Goal: Task Accomplishment & Management: Use online tool/utility

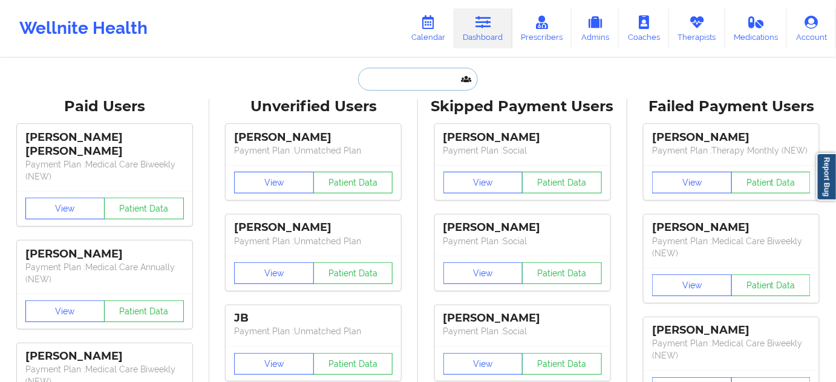
click at [415, 80] on input "text" at bounding box center [418, 79] width 120 height 23
paste input "[EMAIL_ADDRESS][DOMAIN_NAME]"
type input "[EMAIL_ADDRESS][DOMAIN_NAME]"
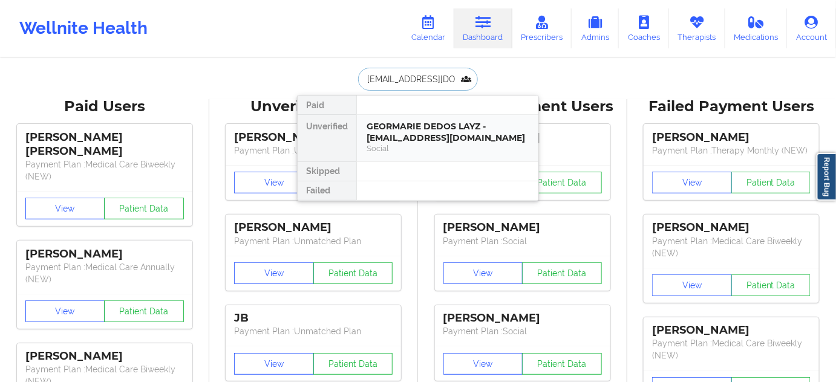
click at [405, 132] on div "GEORMARIE DEDOS LAYZ - [EMAIL_ADDRESS][DOMAIN_NAME]" at bounding box center [448, 132] width 162 height 22
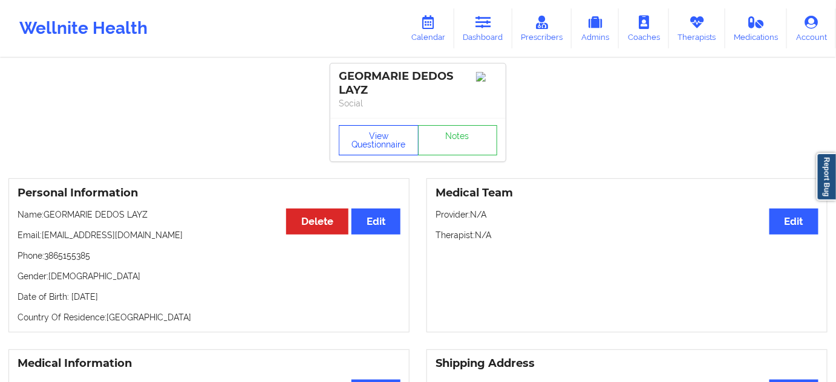
click at [364, 142] on button "View Questionnaire" at bounding box center [379, 140] width 80 height 30
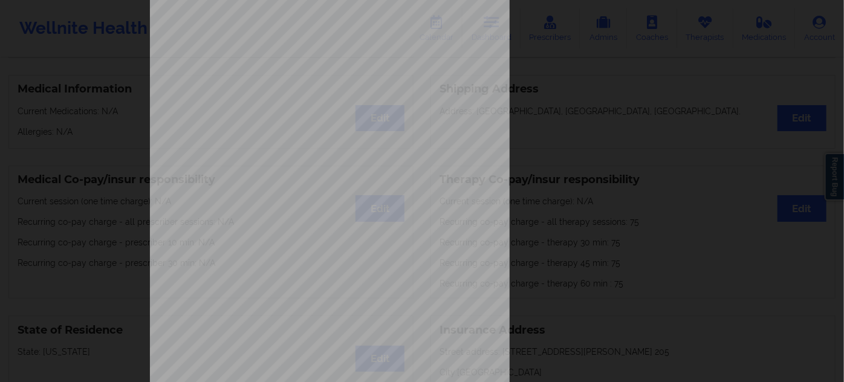
scroll to position [195, 0]
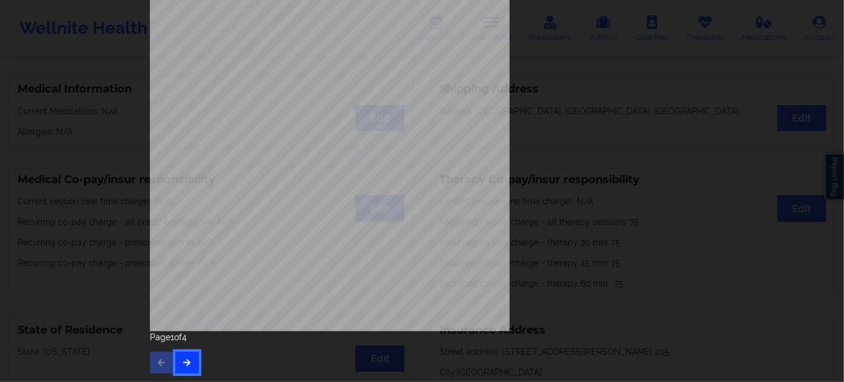
click at [181, 357] on button "button" at bounding box center [187, 363] width 24 height 22
click at [184, 357] on button "button" at bounding box center [187, 363] width 24 height 22
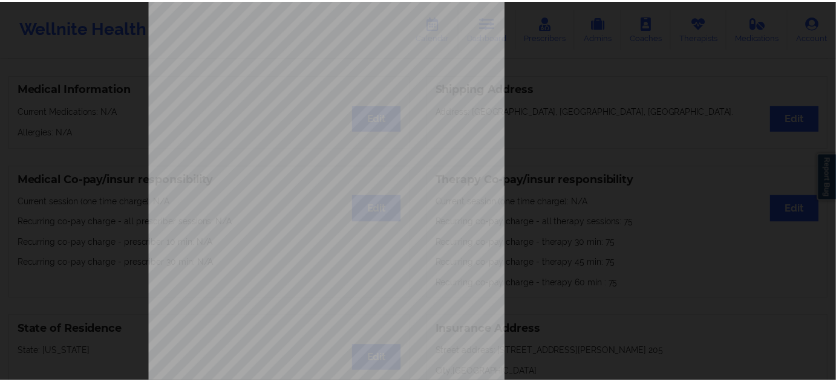
scroll to position [0, 0]
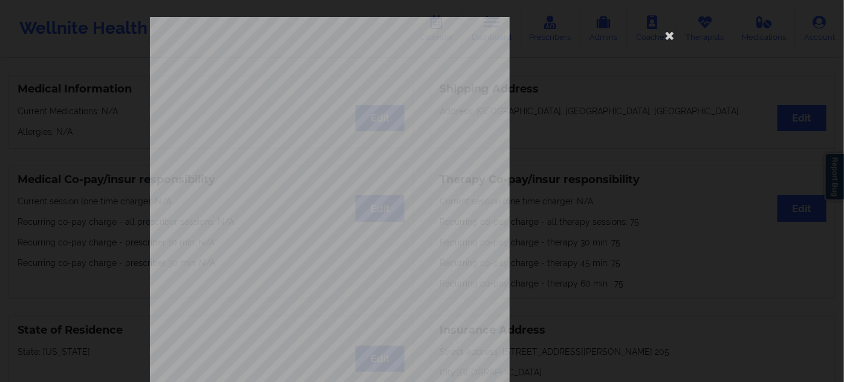
click at [294, 95] on span "992375371" at bounding box center [289, 93] width 27 height 5
copy span "992375371"
click at [664, 34] on icon at bounding box center [670, 34] width 19 height 19
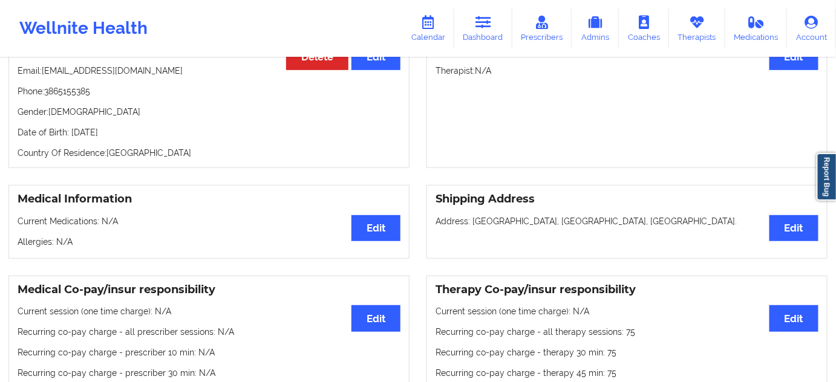
scroll to position [54, 0]
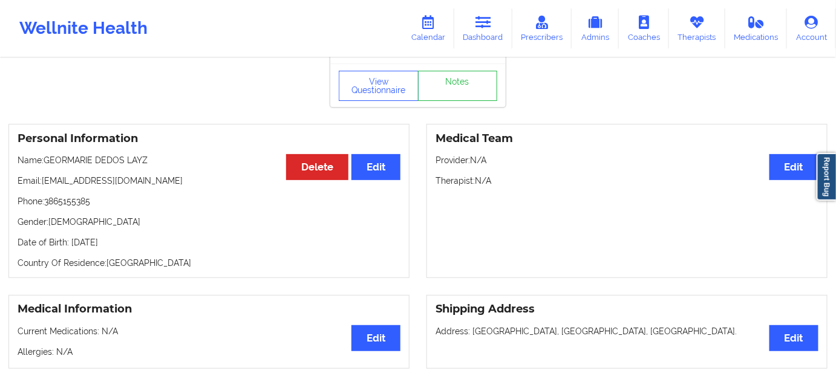
click at [138, 243] on p "Date of Birth: [DEMOGRAPHIC_DATA]" at bounding box center [209, 243] width 383 height 12
copy p "2025"
drag, startPoint x: 106, startPoint y: 155, endPoint x: 45, endPoint y: 156, distance: 60.5
click at [45, 156] on p "Name: GEORMARIE DEDOS LAYZ" at bounding box center [209, 160] width 383 height 12
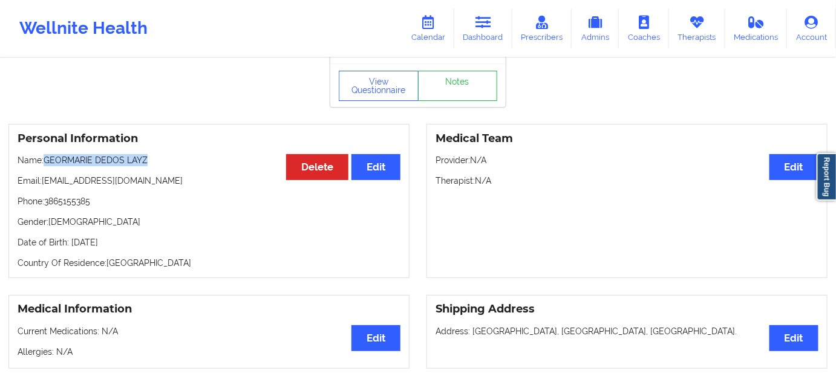
copy p "GEORMARIE DEDOS LAYZ"
click at [143, 242] on p "Date of Birth: [DEMOGRAPHIC_DATA]" at bounding box center [209, 243] width 383 height 12
click at [145, 240] on p "Date of Birth: [DEMOGRAPHIC_DATA]" at bounding box center [209, 243] width 383 height 12
click at [137, 239] on p "Date of Birth: [DEMOGRAPHIC_DATA]" at bounding box center [209, 243] width 383 height 12
click at [139, 240] on p "Date of Birth: [DEMOGRAPHIC_DATA]" at bounding box center [209, 243] width 383 height 12
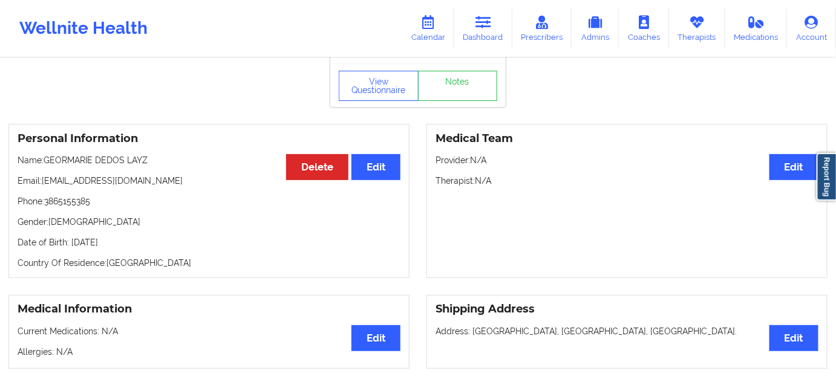
click at [143, 244] on p "Date of Birth: [DEMOGRAPHIC_DATA]" at bounding box center [209, 243] width 383 height 12
drag, startPoint x: 143, startPoint y: 244, endPoint x: 152, endPoint y: 246, distance: 9.3
click at [145, 245] on p "Date of Birth: [DEMOGRAPHIC_DATA]" at bounding box center [209, 243] width 383 height 12
copy p "2025"
click at [172, 253] on div "Personal Information Edit Delete Name: GEORMARIE DEDOS LAYZ Email: [EMAIL_ADDRE…" at bounding box center [208, 201] width 401 height 154
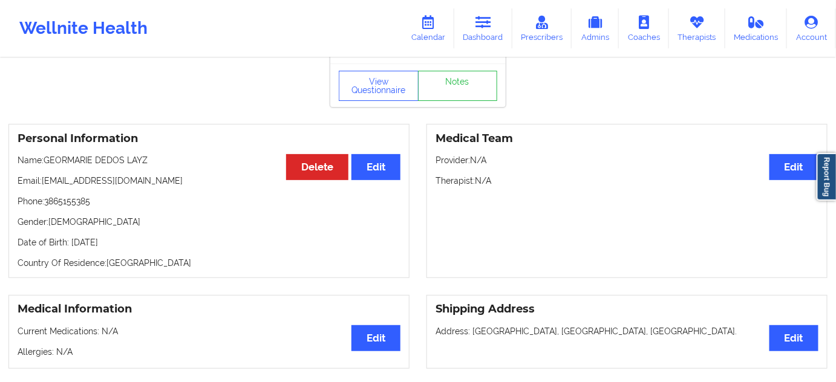
drag, startPoint x: 166, startPoint y: 241, endPoint x: 71, endPoint y: 239, distance: 95.6
click at [71, 239] on p "Date of Birth: [DEMOGRAPHIC_DATA]" at bounding box center [209, 243] width 383 height 12
copy p "[DATE]"
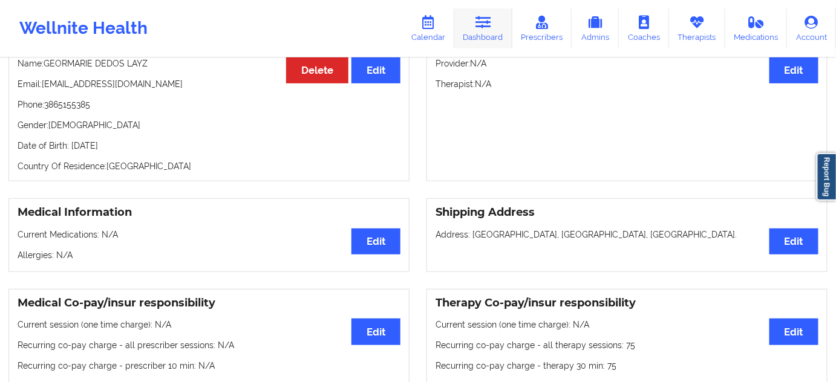
scroll to position [0, 0]
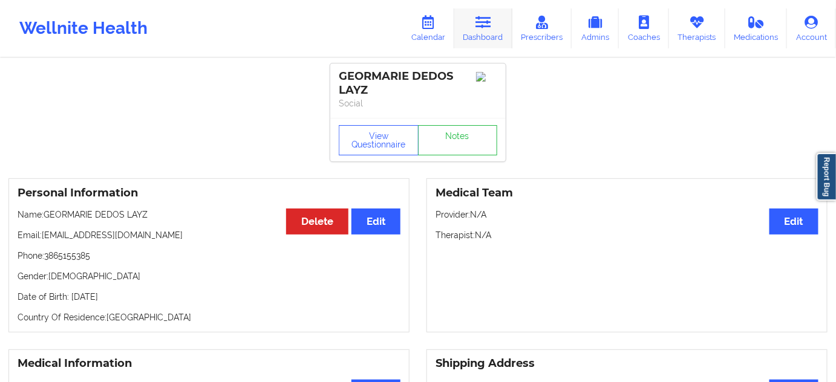
click at [493, 36] on link "Dashboard" at bounding box center [483, 28] width 58 height 40
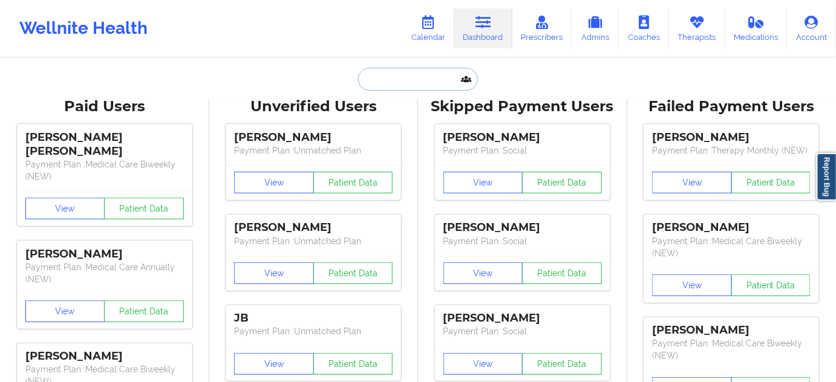
click at [411, 85] on input "text" at bounding box center [418, 79] width 120 height 23
paste input "[EMAIL_ADDRESS][DOMAIN_NAME]"
type input "[EMAIL_ADDRESS][DOMAIN_NAME]"
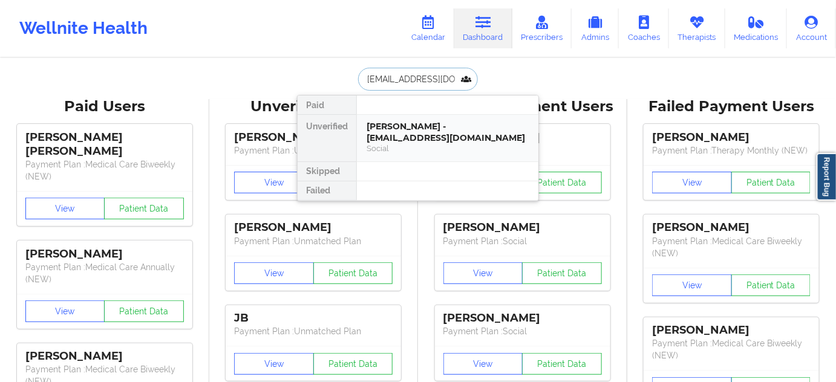
click at [449, 138] on div "[PERSON_NAME] - [EMAIL_ADDRESS][DOMAIN_NAME]" at bounding box center [448, 132] width 162 height 22
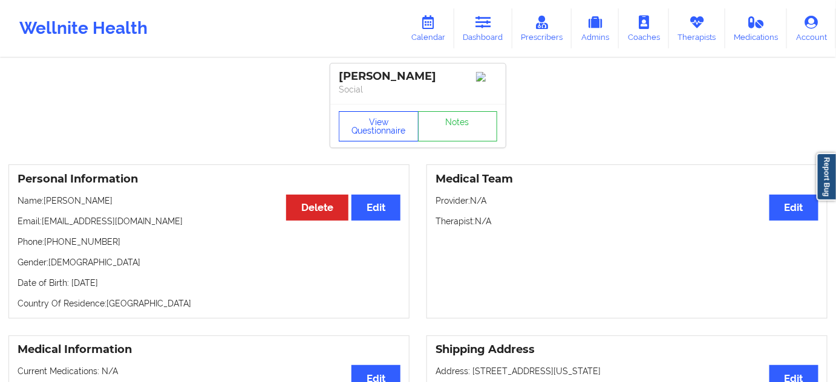
click at [363, 131] on button "View Questionnaire" at bounding box center [379, 126] width 80 height 30
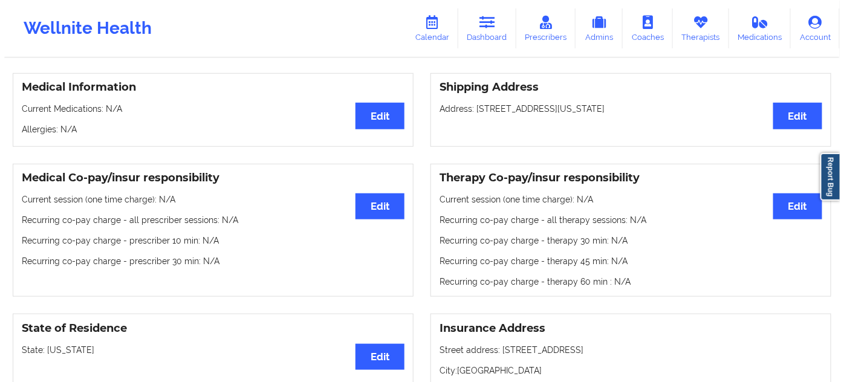
scroll to position [275, 0]
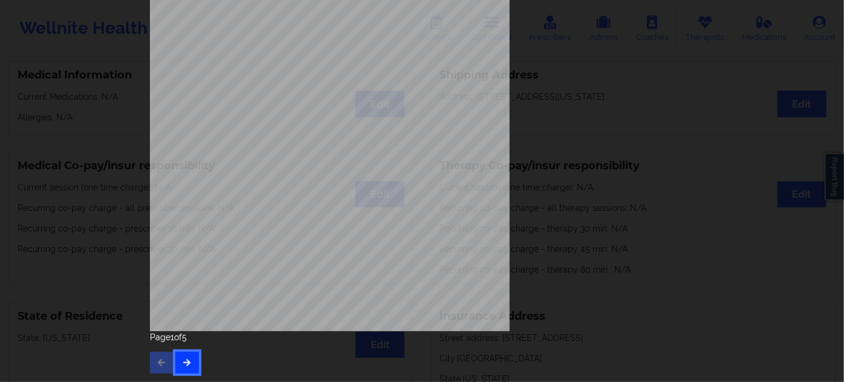
click at [175, 353] on button "button" at bounding box center [187, 363] width 24 height 22
click at [175, 373] on button "button" at bounding box center [187, 363] width 24 height 22
click at [178, 357] on button "button" at bounding box center [187, 363] width 24 height 22
click at [295, 148] on span "DOM942W14850" at bounding box center [297, 150] width 42 height 5
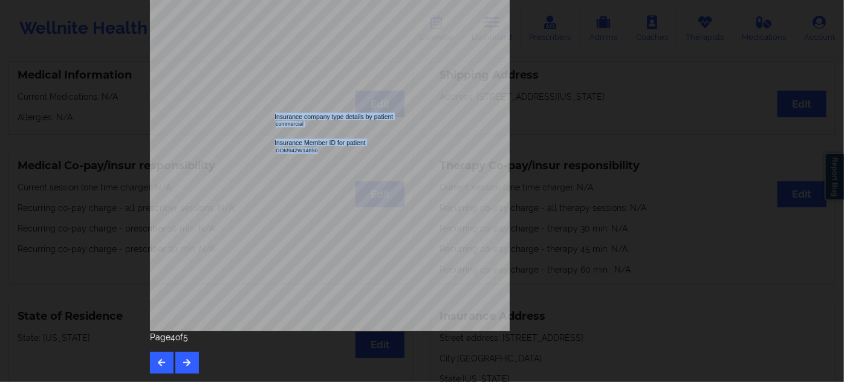
click at [295, 147] on div "Insurance company type details by patient commercial Insurance Member ID for pa…" at bounding box center [422, 76] width 544 height 509
click at [312, 167] on span "Insurance company name details by patient" at bounding box center [336, 169] width 123 height 7
click at [298, 148] on span "DOM942W14850" at bounding box center [297, 150] width 42 height 5
copy span "DOM942W14850"
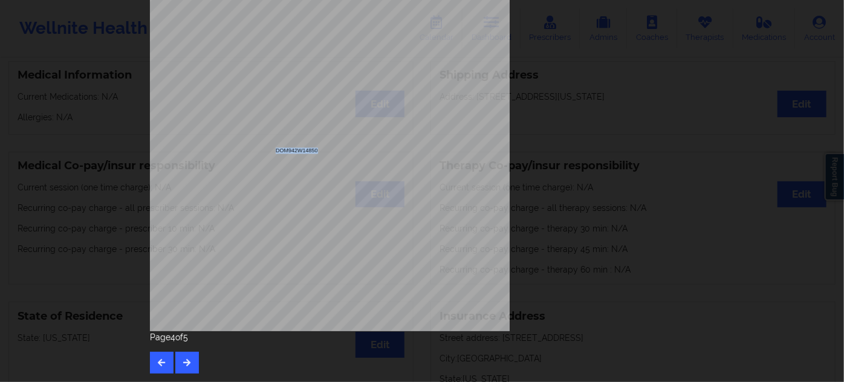
copy span "DOM942W14850"
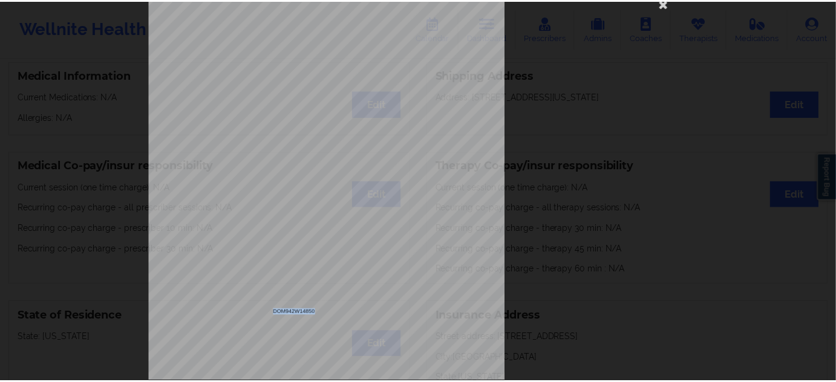
scroll to position [0, 0]
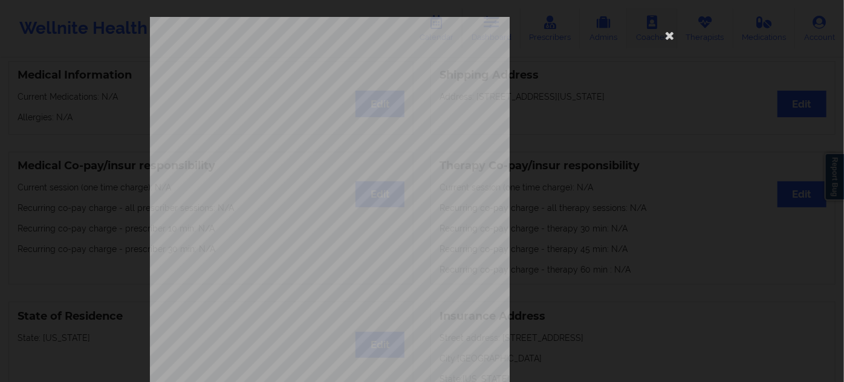
click at [664, 30] on icon at bounding box center [670, 34] width 19 height 19
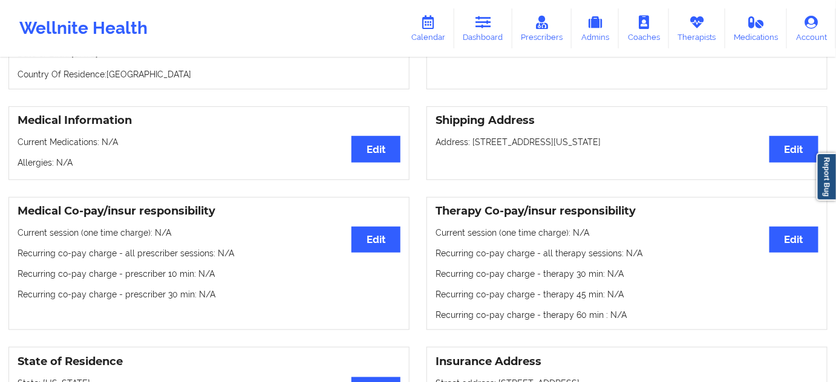
scroll to position [54, 0]
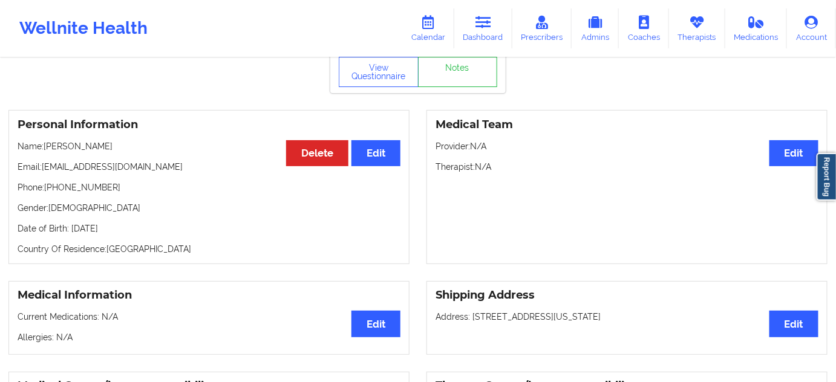
click at [126, 229] on p "Date of Birth: [DEMOGRAPHIC_DATA]" at bounding box center [209, 229] width 383 height 12
click at [126, 227] on p "Date of Birth: [DEMOGRAPHIC_DATA]" at bounding box center [209, 229] width 383 height 12
drag, startPoint x: 105, startPoint y: 149, endPoint x: 47, endPoint y: 146, distance: 58.1
click at [47, 146] on p "Name: [PERSON_NAME]" at bounding box center [209, 146] width 383 height 12
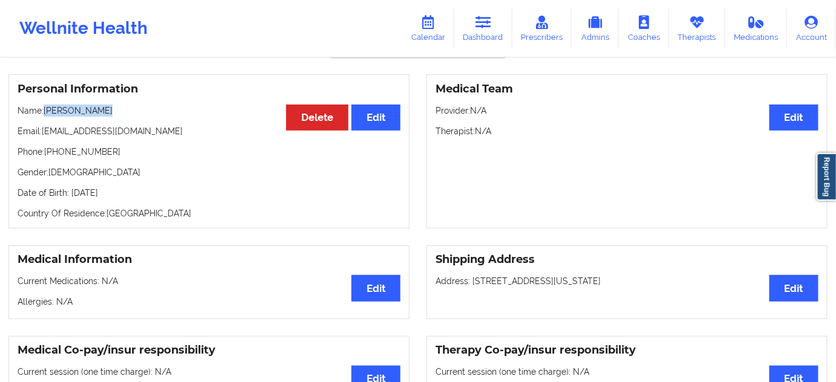
scroll to position [0, 0]
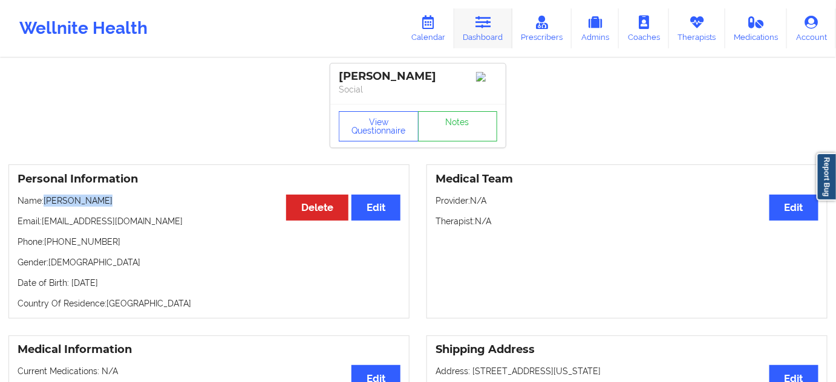
click at [482, 30] on link "Dashboard" at bounding box center [483, 28] width 58 height 40
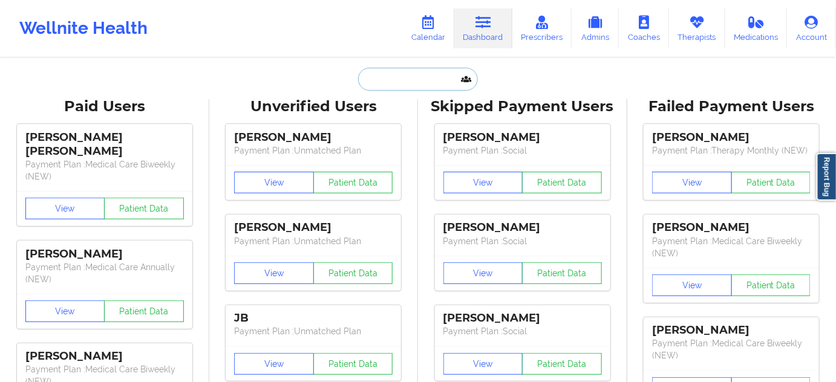
click at [422, 74] on input "text" at bounding box center [418, 79] width 120 height 23
paste input "[EMAIL_ADDRESS][DOMAIN_NAME]"
type input "[EMAIL_ADDRESS][DOMAIN_NAME]"
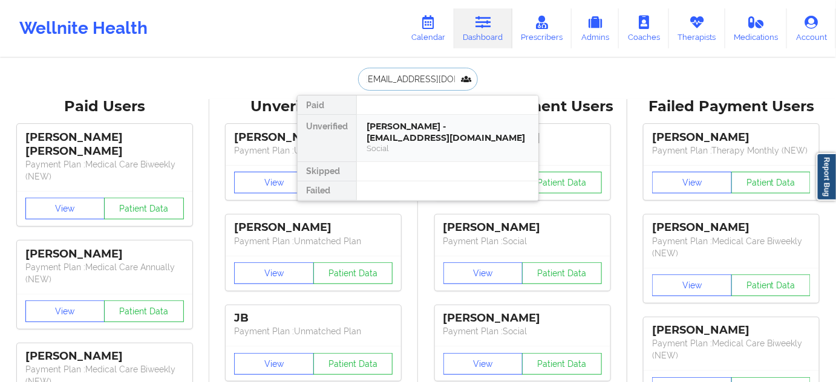
click at [428, 133] on div "[PERSON_NAME] - [EMAIL_ADDRESS][DOMAIN_NAME]" at bounding box center [448, 132] width 162 height 22
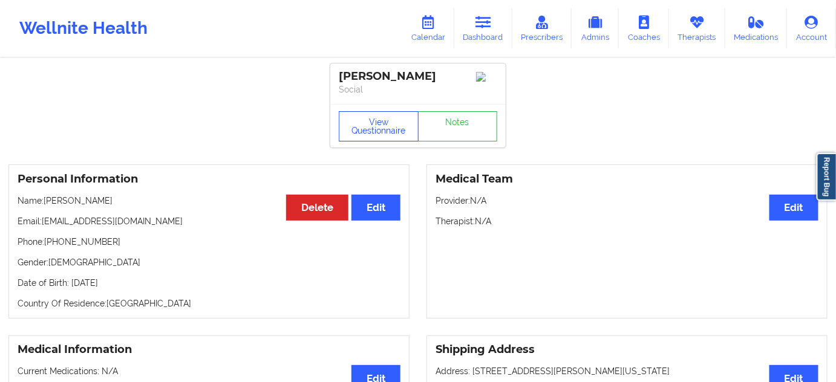
drag, startPoint x: 382, startPoint y: 118, endPoint x: 384, endPoint y: 125, distance: 6.9
click at [384, 123] on div "[PERSON_NAME] Social View Questionnaire Notes" at bounding box center [417, 106] width 175 height 84
click at [384, 131] on button "View Questionnaire" at bounding box center [379, 126] width 80 height 30
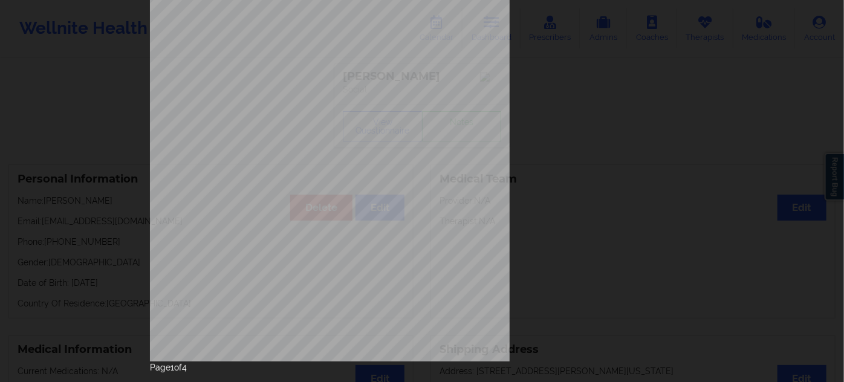
scroll to position [195, 0]
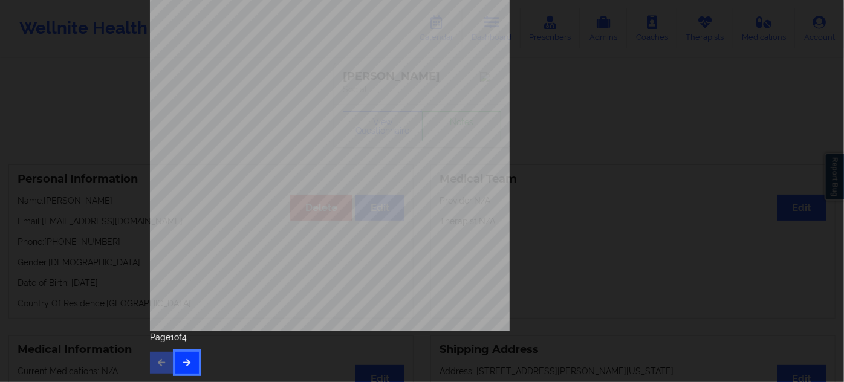
click at [181, 353] on button "button" at bounding box center [187, 363] width 24 height 22
click at [187, 360] on icon "button" at bounding box center [187, 362] width 10 height 7
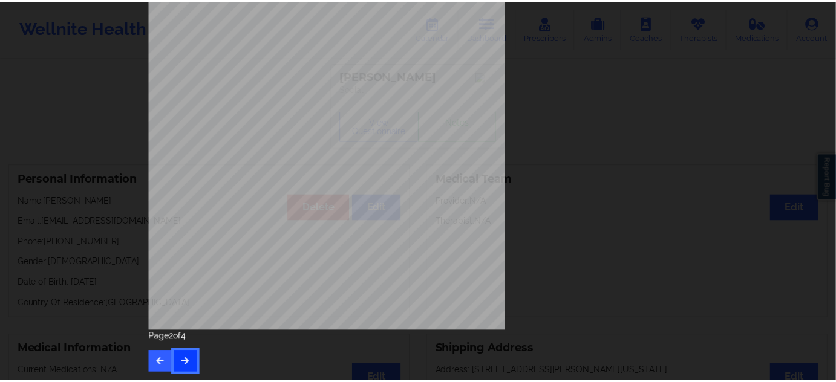
scroll to position [0, 0]
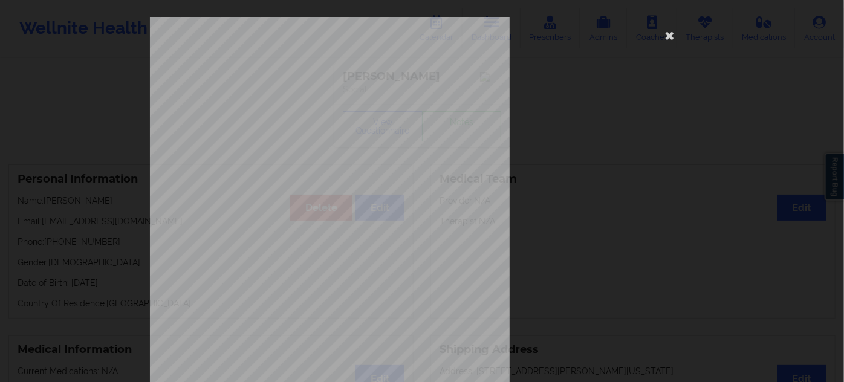
click at [284, 92] on span "K1006927701" at bounding box center [293, 93] width 34 height 5
click at [670, 33] on icon at bounding box center [670, 34] width 19 height 19
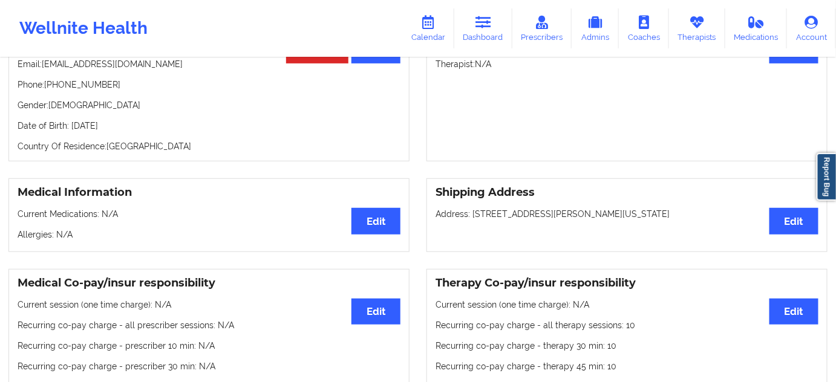
scroll to position [109, 0]
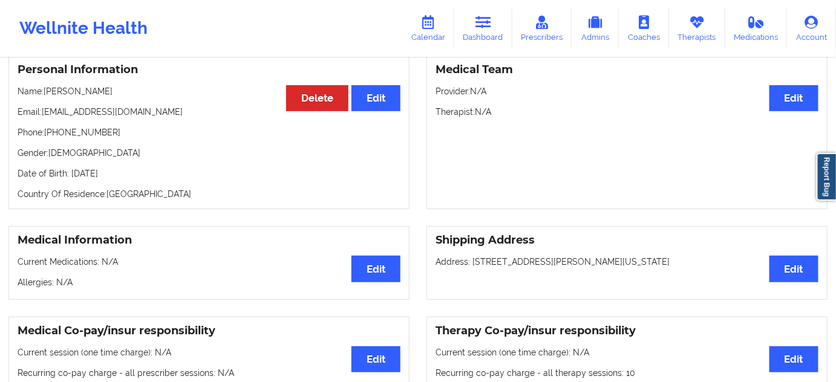
click at [136, 178] on p "Date of Birth: [DEMOGRAPHIC_DATA]" at bounding box center [209, 174] width 383 height 12
drag, startPoint x: 119, startPoint y: 88, endPoint x: 47, endPoint y: 88, distance: 72.0
click at [47, 88] on div "Personal Information Edit Delete Name: [PERSON_NAME] Email: [EMAIL_ADDRESS][DOM…" at bounding box center [208, 132] width 401 height 154
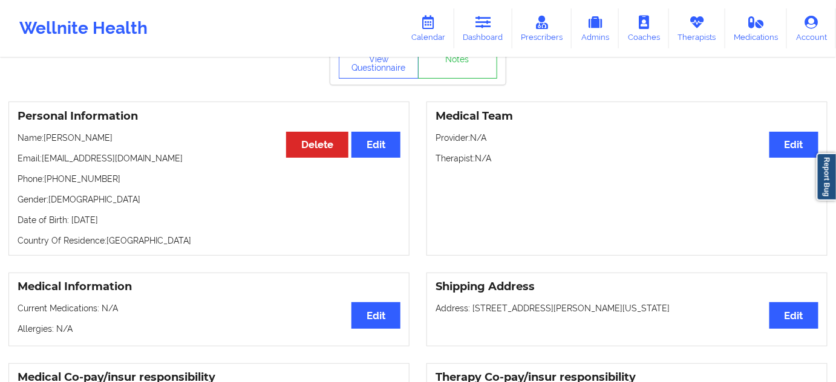
scroll to position [0, 0]
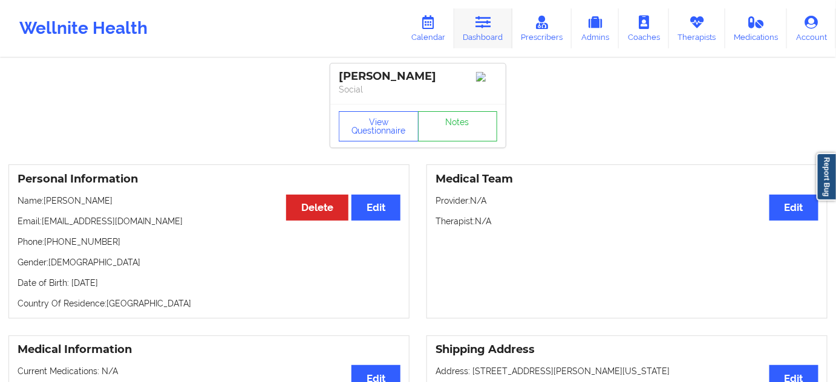
click at [492, 35] on link "Dashboard" at bounding box center [483, 28] width 58 height 40
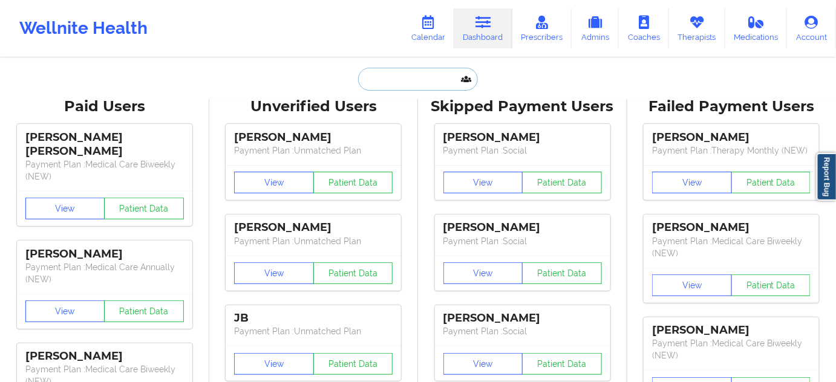
click at [429, 70] on input "text" at bounding box center [418, 79] width 120 height 23
paste input "[EMAIL_ADDRESS][DOMAIN_NAME]"
type input "[EMAIL_ADDRESS][DOMAIN_NAME]"
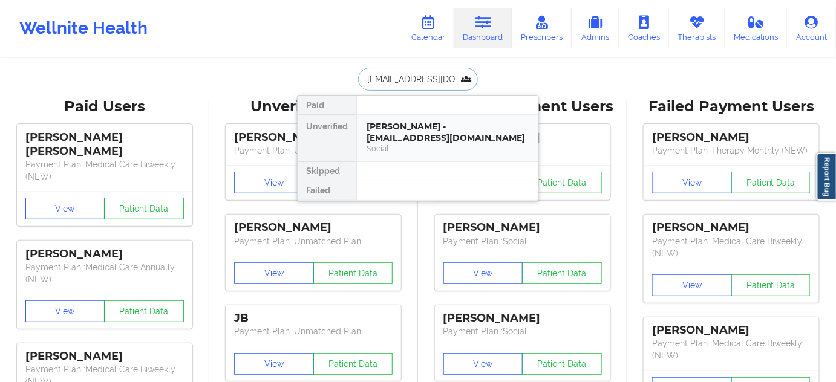
click at [438, 134] on div "[PERSON_NAME] - [EMAIL_ADDRESS][DOMAIN_NAME]" at bounding box center [448, 132] width 162 height 22
